Goal: Information Seeking & Learning: Learn about a topic

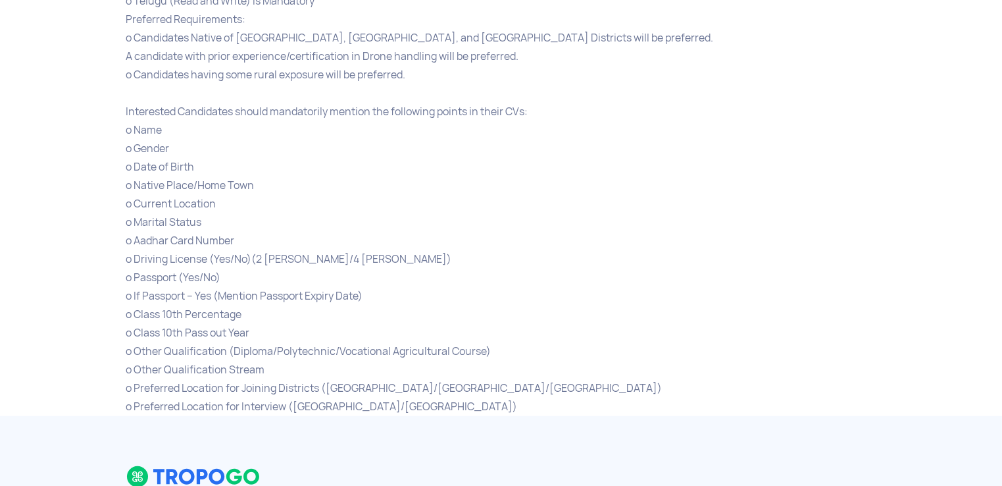
scroll to position [1053, 0]
click at [147, 341] on div "o Other Qualification (Diploma/Polytechnic/Vocational Agricultural Course)" at bounding box center [501, 350] width 750 height 18
drag, startPoint x: 229, startPoint y: 347, endPoint x: 167, endPoint y: 401, distance: 81.6
click at [167, 401] on div "o Preferred Location for Interview ([GEOGRAPHIC_DATA]/[GEOGRAPHIC_DATA])" at bounding box center [501, 406] width 750 height 18
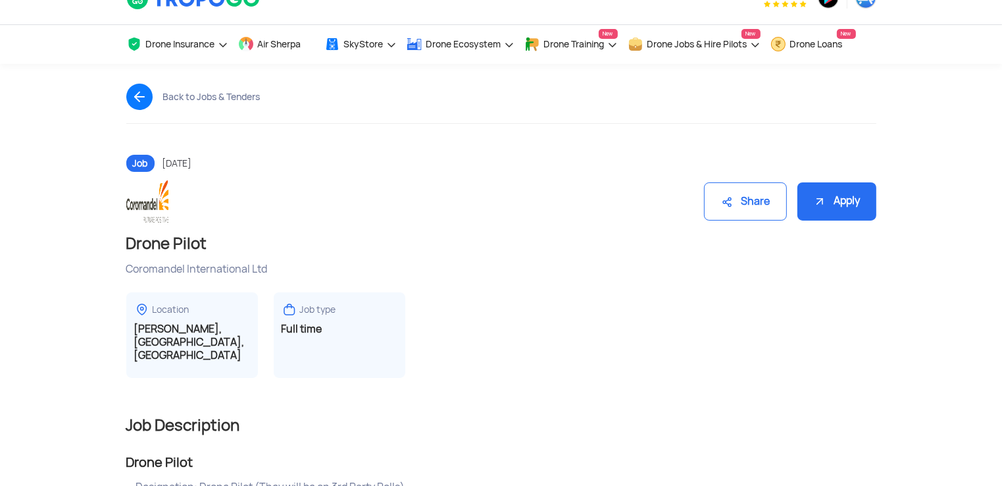
scroll to position [0, 0]
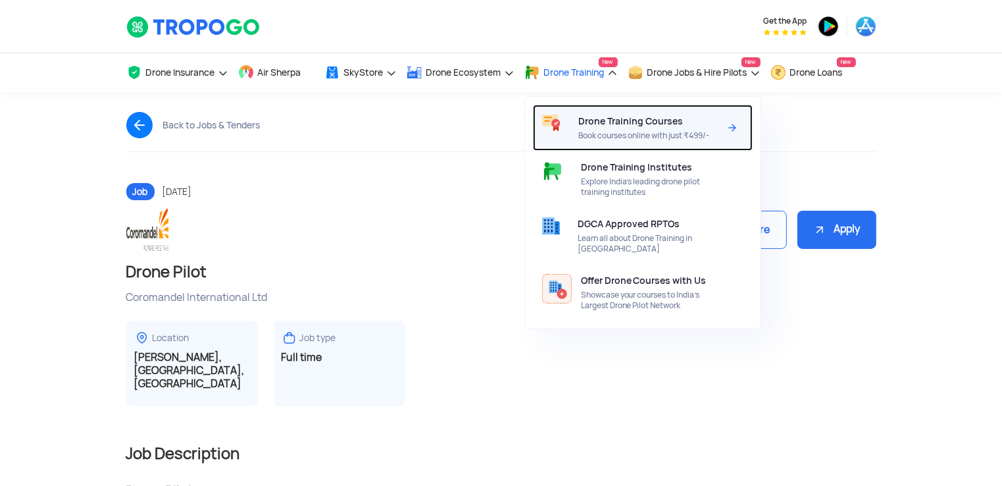
click at [607, 133] on span "Book courses online with just ₹499/-" at bounding box center [648, 135] width 141 height 11
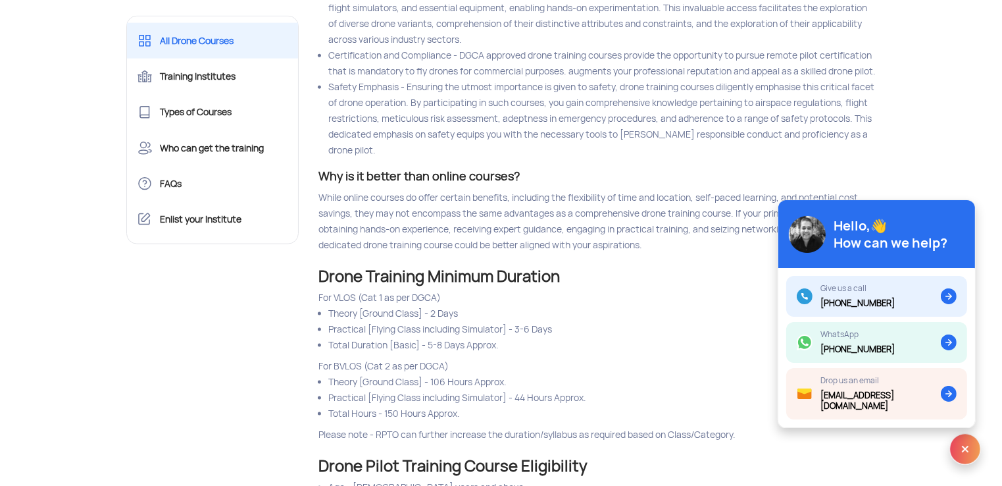
scroll to position [1777, 0]
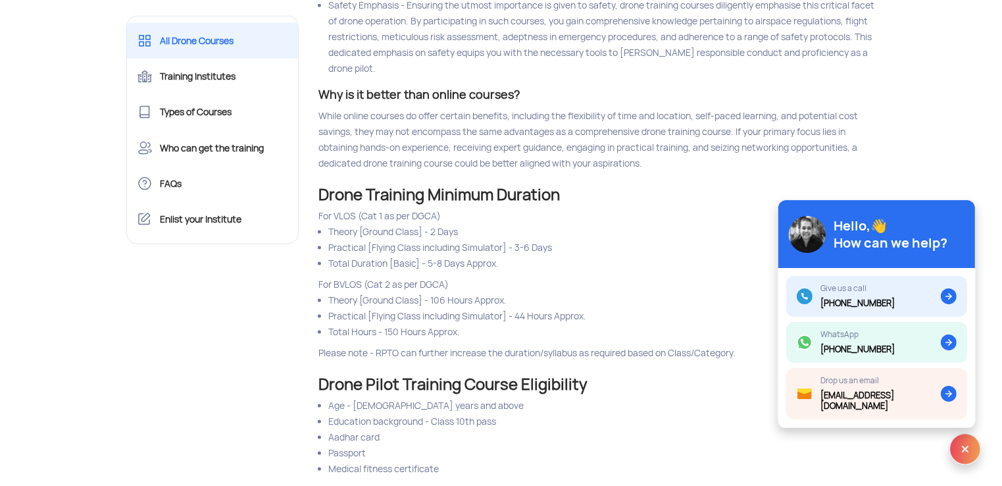
click at [737, 203] on h2 "Drone Training Minimum Duration" at bounding box center [597, 195] width 558 height 16
click at [971, 451] on img at bounding box center [965, 449] width 32 height 32
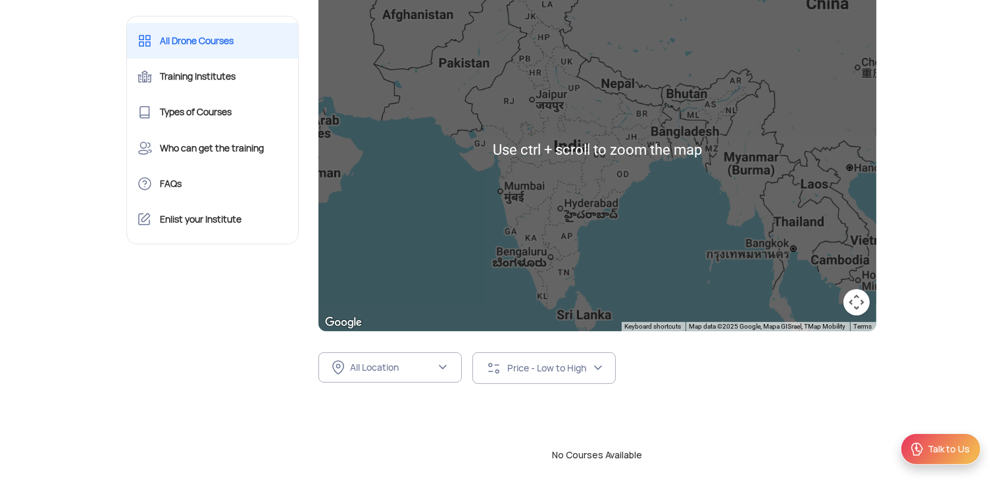
scroll to position [197, 0]
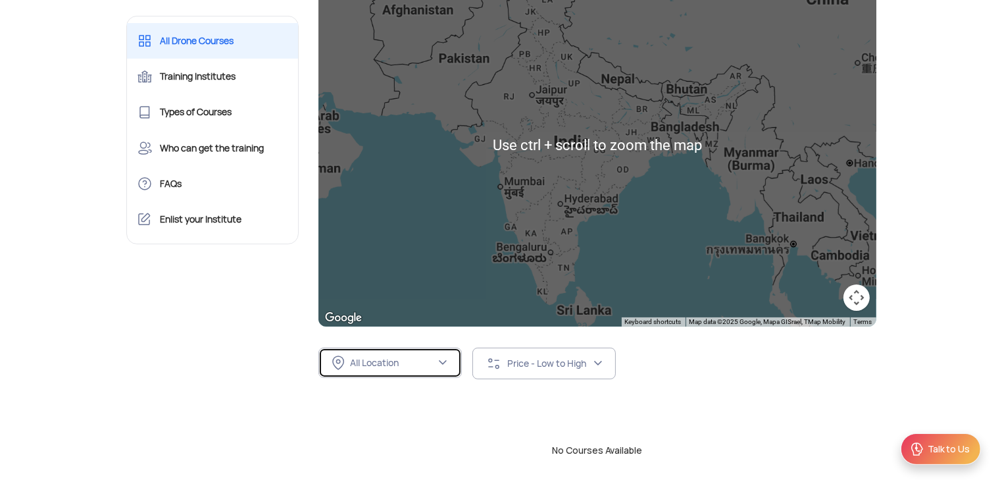
click at [415, 359] on div "All Location" at bounding box center [393, 363] width 86 height 12
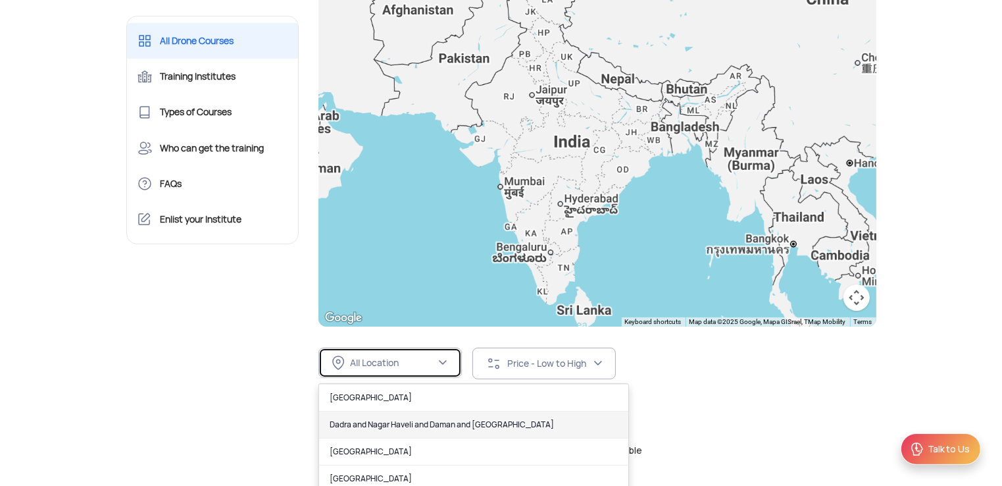
scroll to position [263, 0]
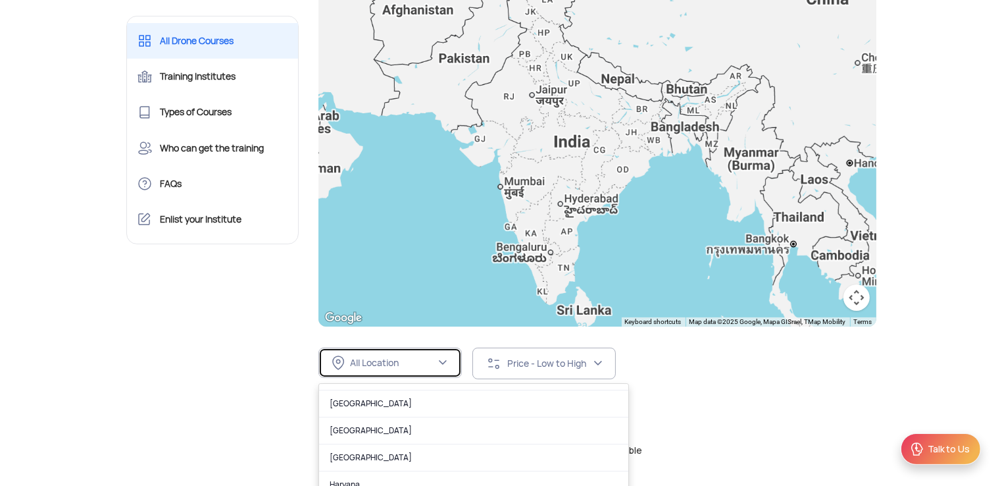
click at [376, 364] on div "All Location" at bounding box center [393, 363] width 86 height 12
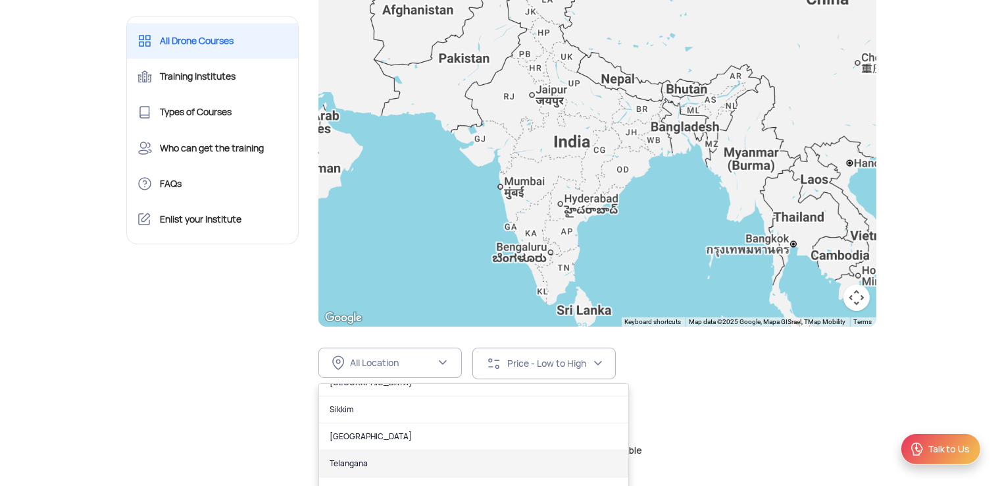
click at [367, 463] on link "Telangana" at bounding box center [473, 463] width 309 height 27
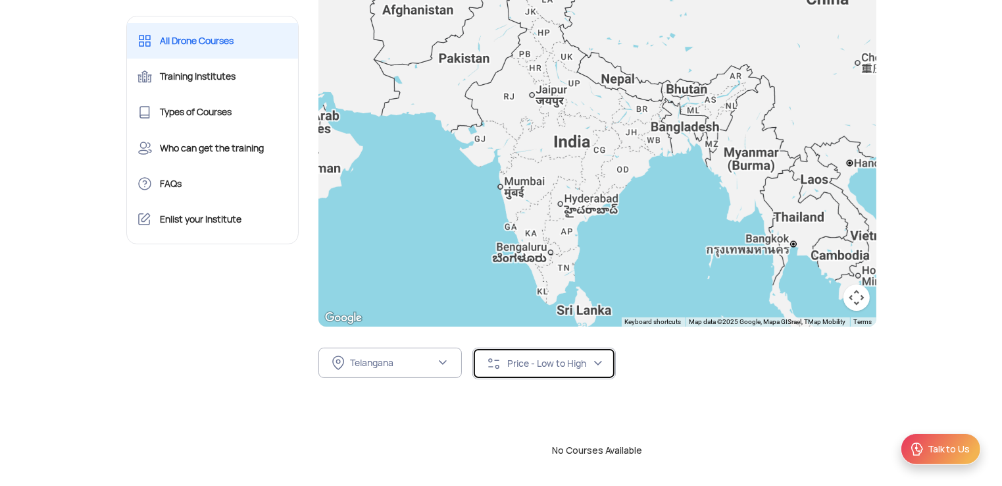
click at [522, 370] on div "Price - Low to High" at bounding box center [539, 363] width 107 height 16
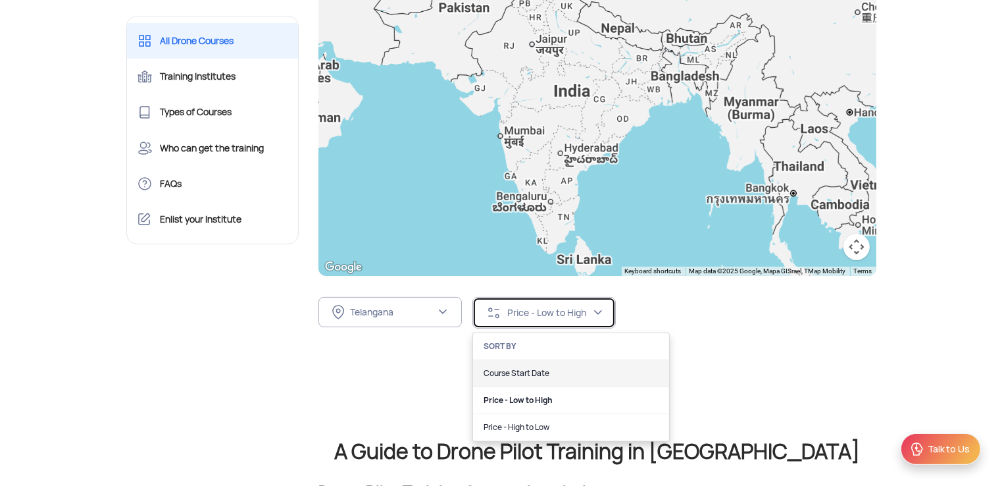
scroll to position [263, 0]
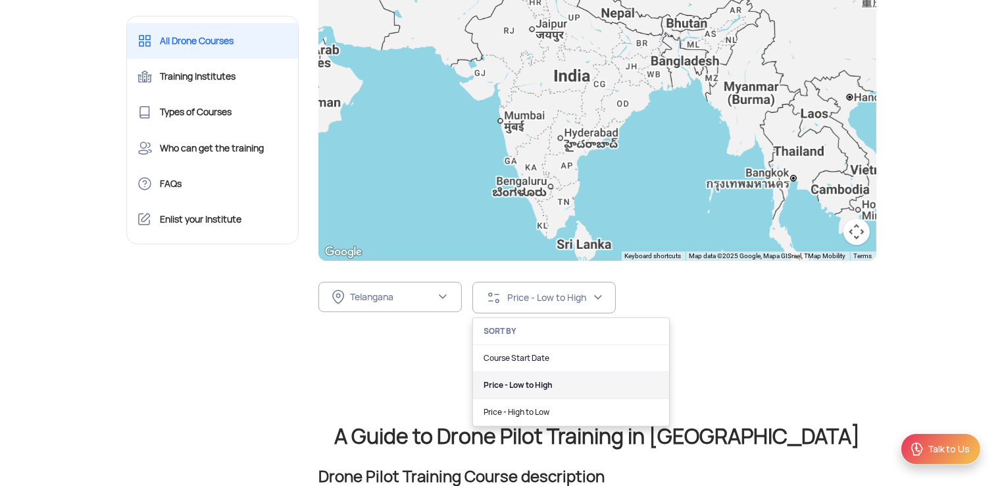
click at [502, 387] on link "Price - Low to High" at bounding box center [571, 385] width 196 height 27
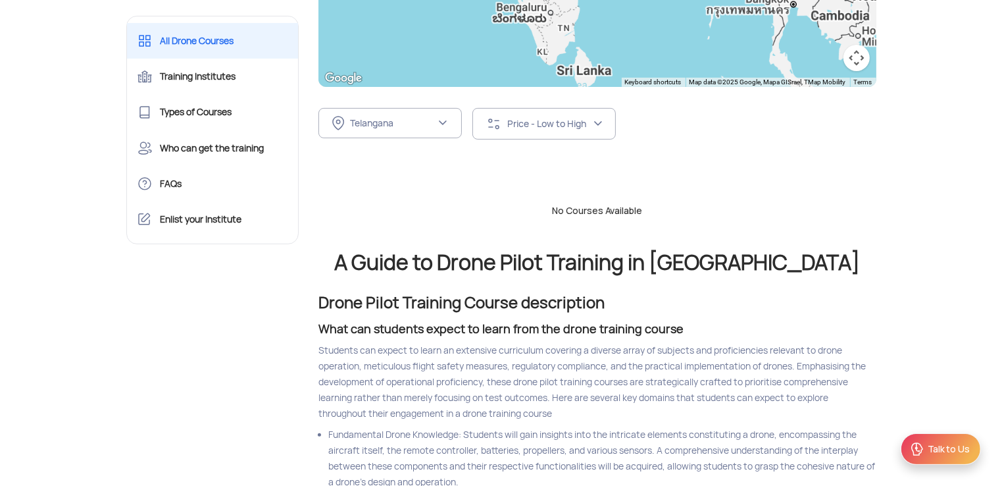
scroll to position [461, 0]
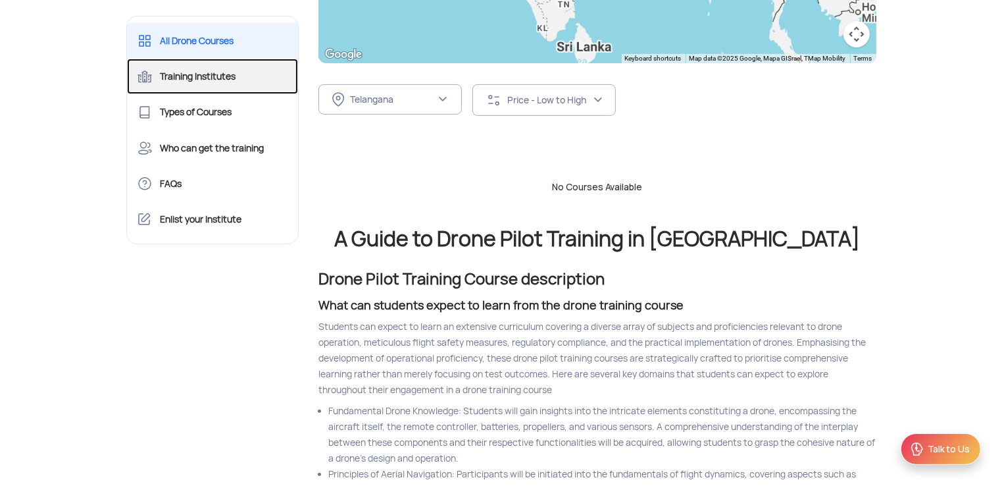
click at [182, 80] on link "Training Institutes" at bounding box center [213, 77] width 172 height 36
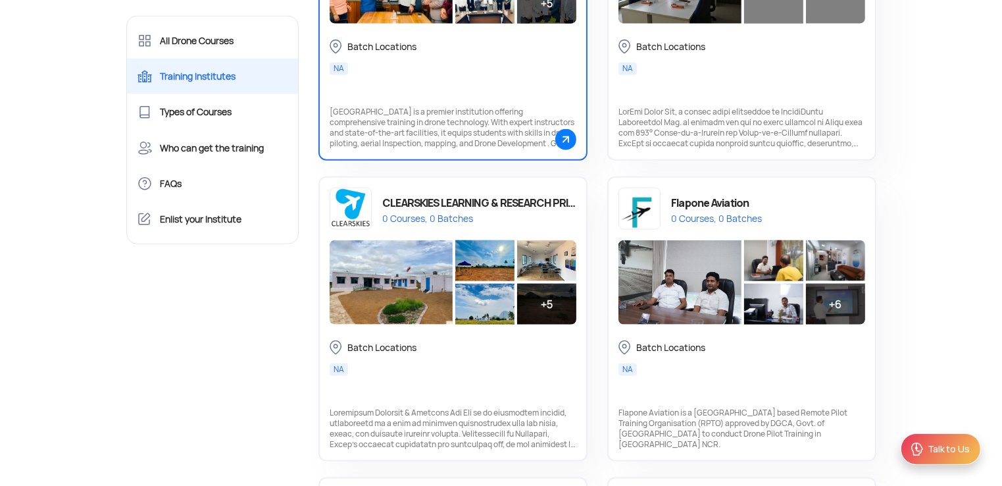
scroll to position [1777, 0]
